Goal: Complete application form

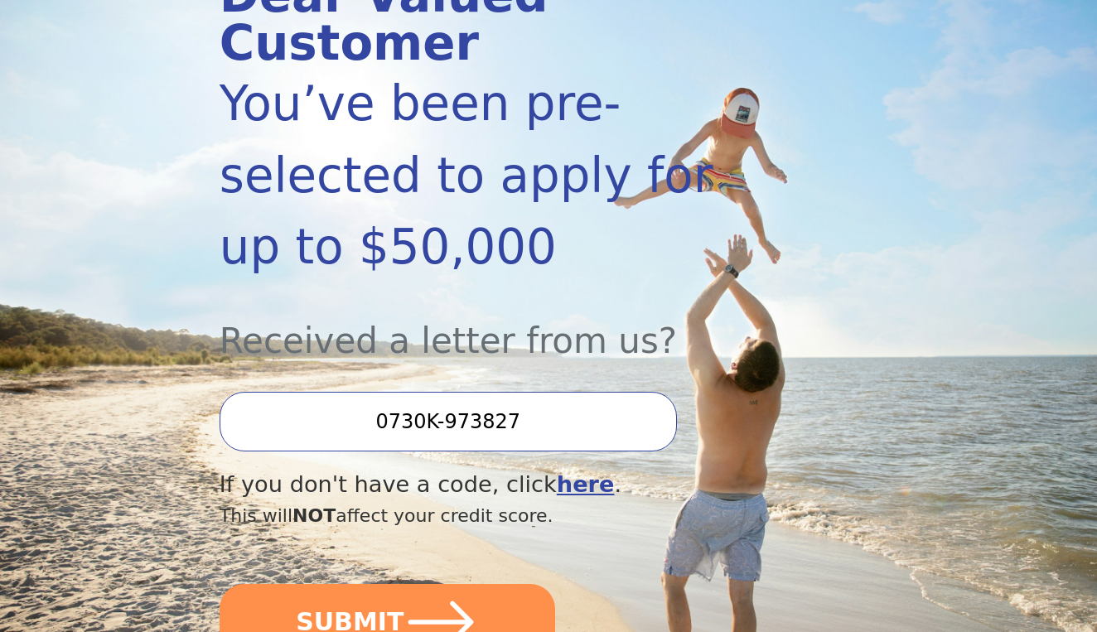
scroll to position [261, 0]
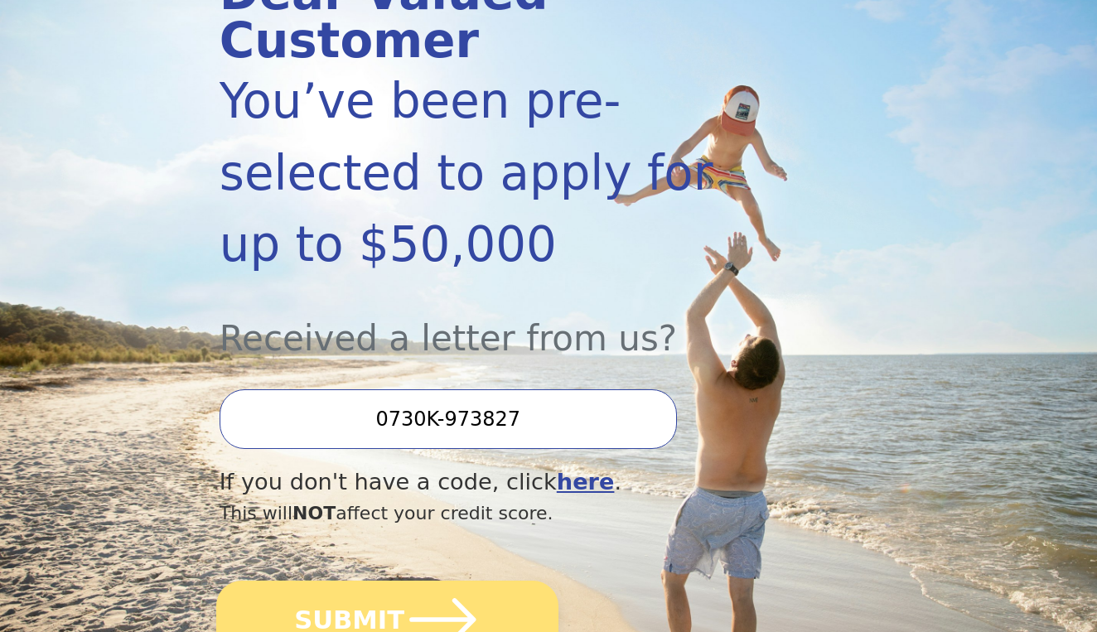
click at [424, 598] on icon "submit" at bounding box center [442, 619] width 66 height 43
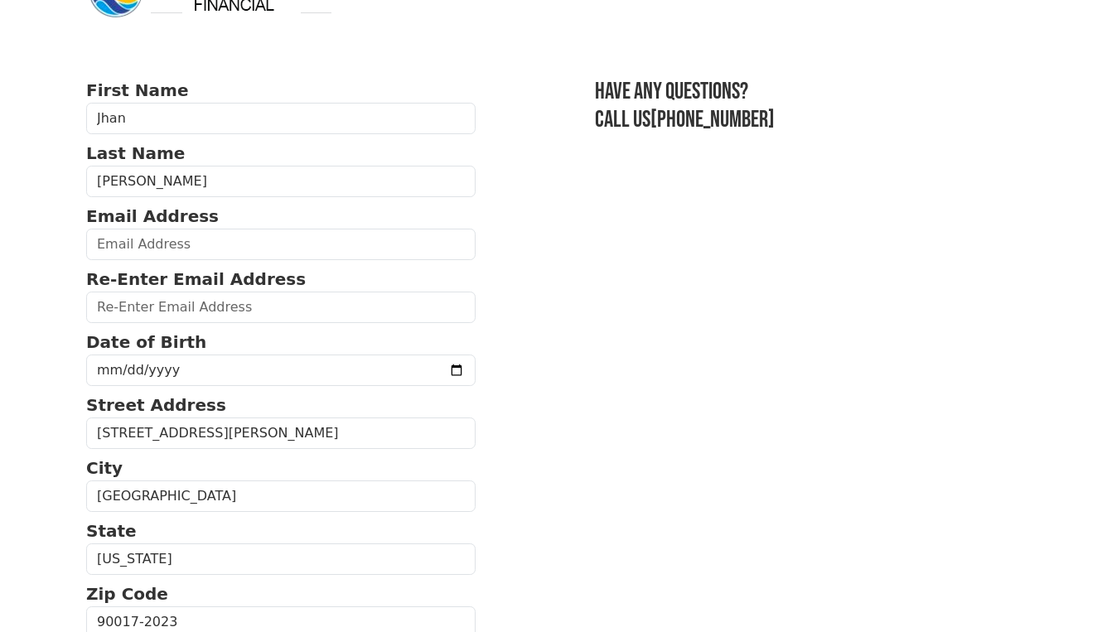
scroll to position [63, 0]
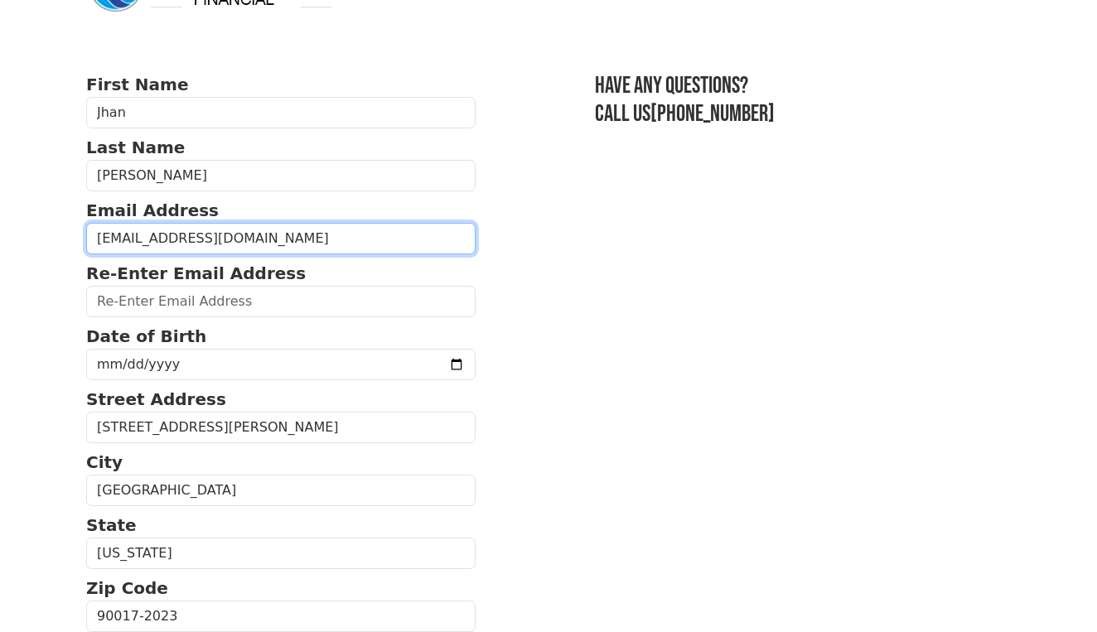
type input "[EMAIL_ADDRESS][DOMAIN_NAME]"
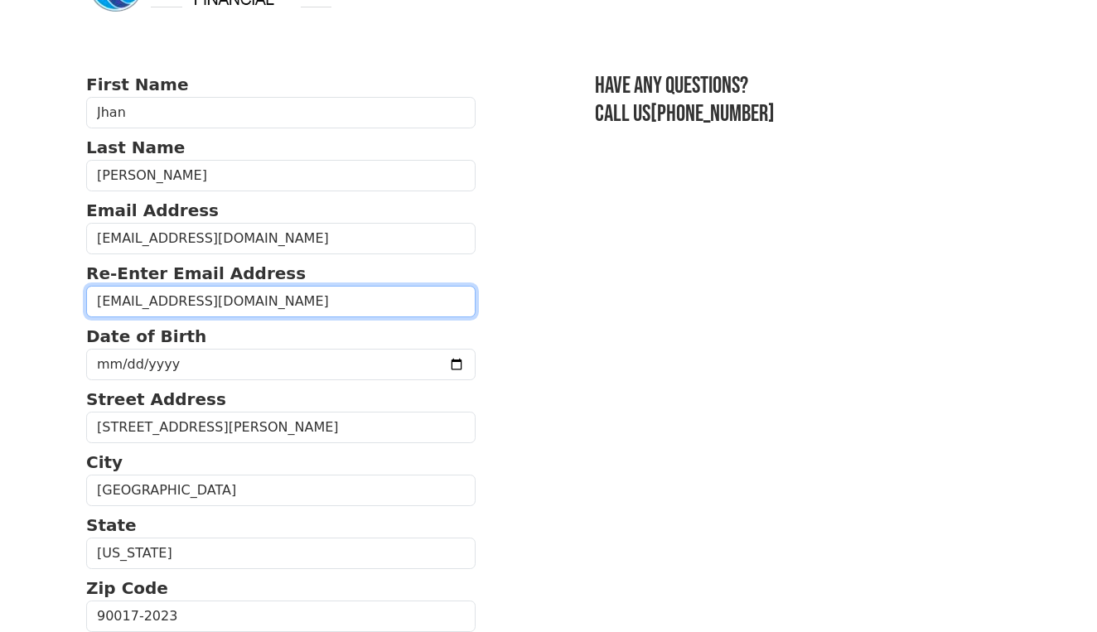
type input "[EMAIL_ADDRESS][DOMAIN_NAME]"
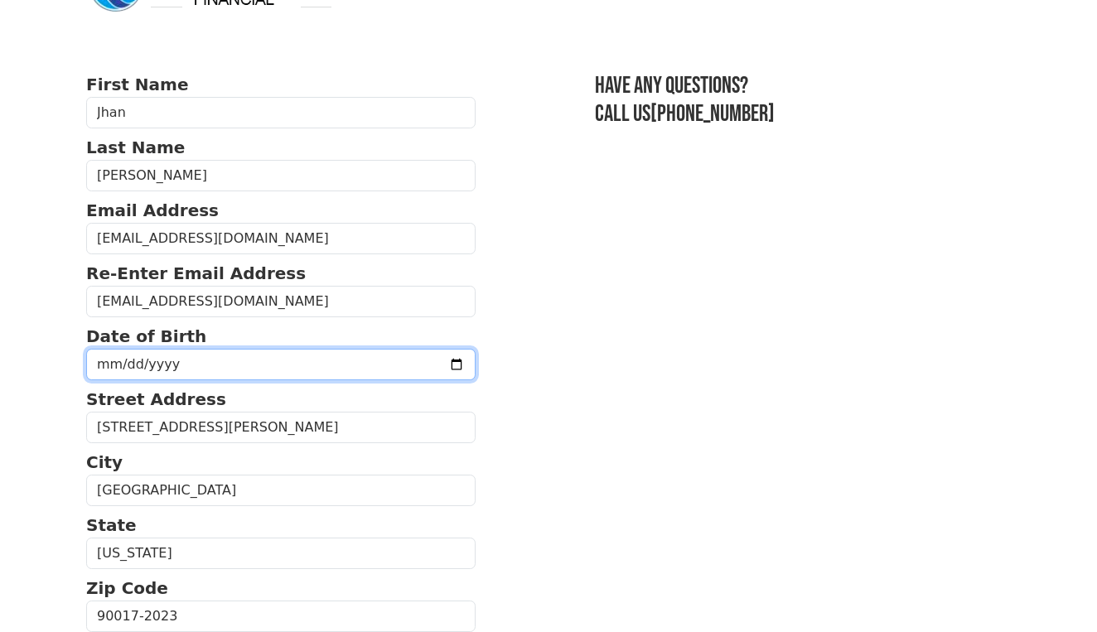
click at [121, 366] on input "date" at bounding box center [281, 364] width 390 height 31
click at [109, 370] on input "date" at bounding box center [281, 364] width 390 height 31
click at [126, 365] on input "date" at bounding box center [281, 364] width 390 height 31
click at [148, 372] on input "date" at bounding box center [281, 364] width 390 height 31
type input "[DATE]"
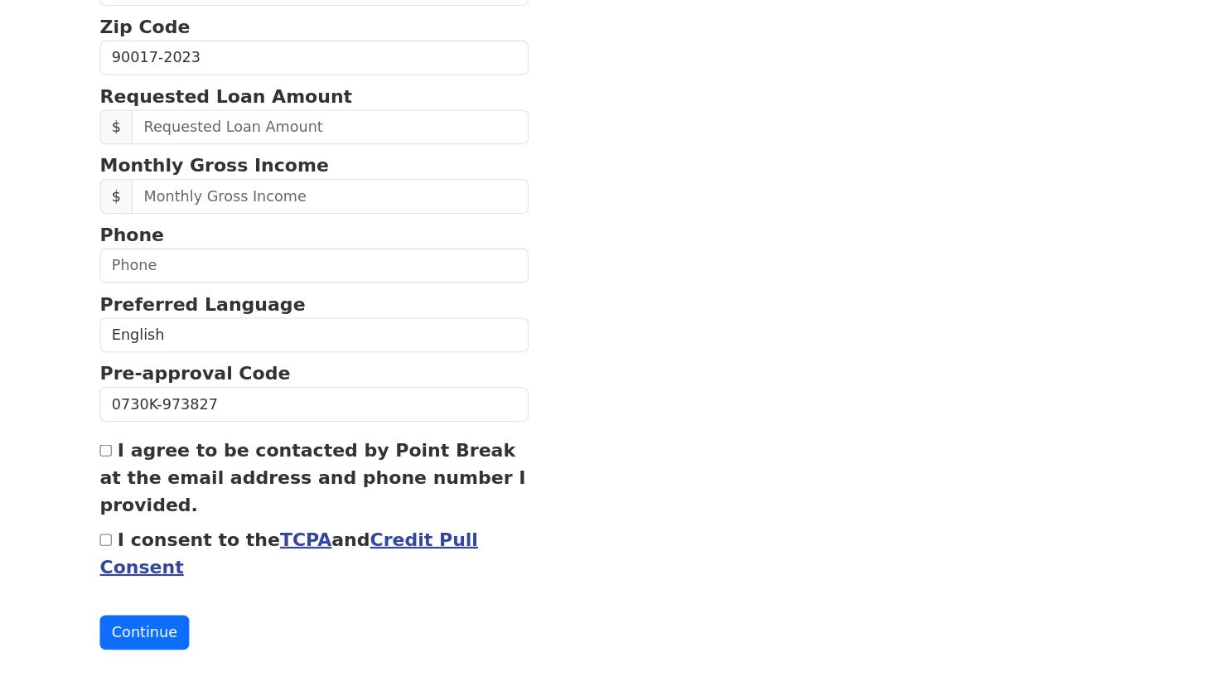
scroll to position [172, 0]
